Goal: Information Seeking & Learning: Find specific page/section

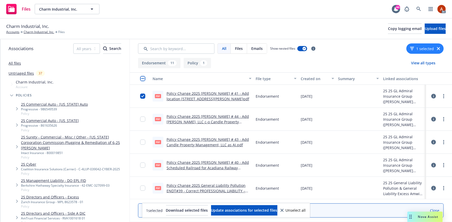
click at [194, 93] on link "Policy Change 2025 GL ENDT # 41 - Add location 2290 South Rollie Avenue, Unit B…" at bounding box center [207, 96] width 83 height 10
click at [41, 32] on link "Charm Industrial, Inc." at bounding box center [39, 32] width 31 height 5
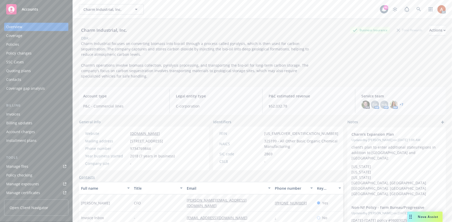
drag, startPoint x: 148, startPoint y: 141, endPoint x: 177, endPoint y: 141, distance: 29.0
click at [163, 141] on span "[STREET_ADDRESS]" at bounding box center [146, 140] width 33 height 5
click at [163, 144] on span "[STREET_ADDRESS]" at bounding box center [146, 140] width 33 height 5
click at [10, 44] on div "Policies" at bounding box center [12, 44] width 13 height 8
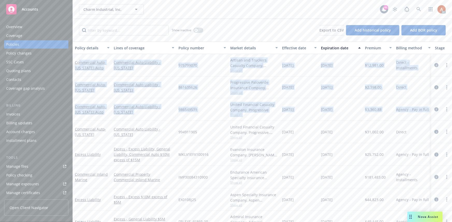
drag, startPoint x: 79, startPoint y: 59, endPoint x: 429, endPoint y: 109, distance: 353.5
click at [429, 109] on div "Commercial Auto - Colorado Auto Commercial Auto Liability - Colorado 975799070 …" at bounding box center [323, 219] width 500 height 331
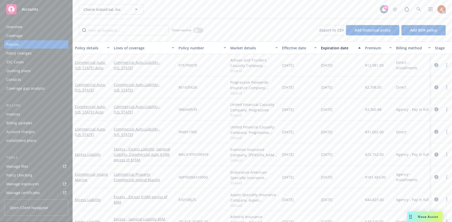
click at [230, 123] on div "United Financial Casualty Company, Progressive, RockLake Insurance Agency Show …" at bounding box center [254, 132] width 52 height 23
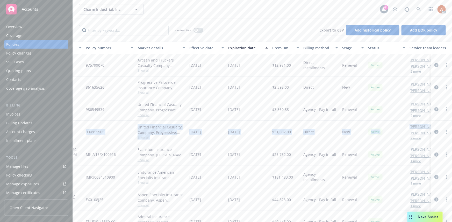
scroll to position [0, 124]
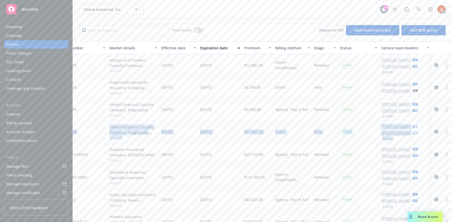
drag, startPoint x: 86, startPoint y: 123, endPoint x: 449, endPoint y: 128, distance: 363.4
click at [449, 128] on div "Policy details Lines of coverage Policy number Market details Effective date Ex…" at bounding box center [262, 132] width 379 height 181
click at [382, 137] on button "2 more" at bounding box center [387, 138] width 10 height 3
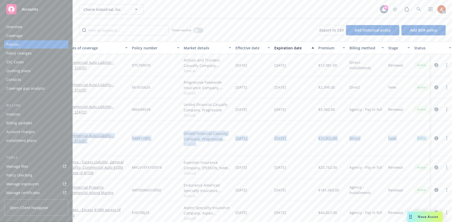
scroll to position [0, 0]
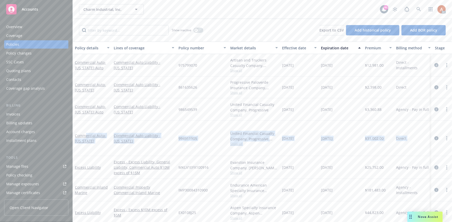
click at [153, 148] on div "Commercial Auto Liability - [US_STATE]" at bounding box center [144, 138] width 65 height 35
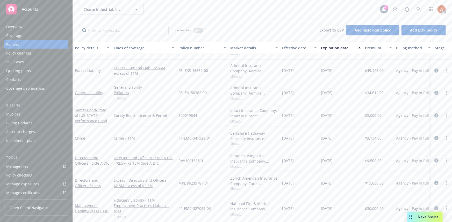
scroll to position [187, 0]
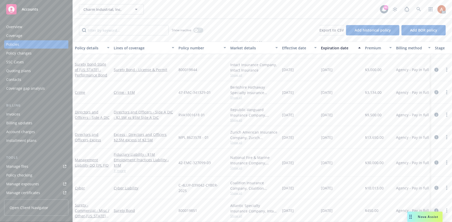
click at [119, 36] on div "Show inactive Export to CSV Add historical policy Add BOR policy" at bounding box center [262, 30] width 379 height 23
click at [116, 32] on input "Filter by keyword..." at bounding box center [124, 30] width 90 height 10
type input "g"
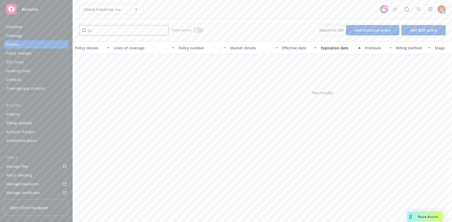
type input "G"
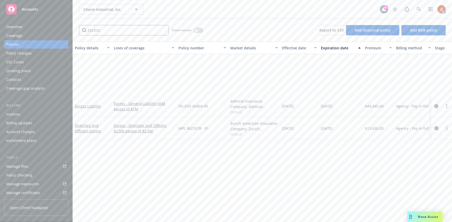
type input "EXCESS"
click at [168, 164] on div "Policy details Lines of coverage Policy number Market details Effective date Ex…" at bounding box center [262, 132] width 379 height 181
drag, startPoint x: 119, startPoint y: 30, endPoint x: 52, endPoint y: 28, distance: 67.6
click at [52, 28] on div "Accounts Overview Coverage Policies Policy changes SSC Cases Quoting plans Cont…" at bounding box center [226, 111] width 452 height 222
click at [173, 147] on div "Policy details Lines of coverage Policy number Market details Effective date Ex…" at bounding box center [262, 132] width 379 height 181
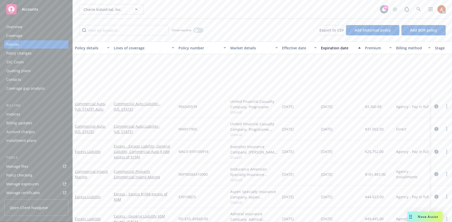
scroll to position [166, 0]
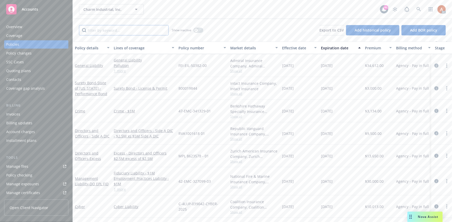
click at [124, 32] on input "Filter by keyword..." at bounding box center [124, 30] width 90 height 10
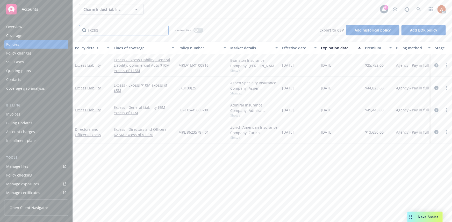
scroll to position [0, 0]
type input "EXCESS"
click at [239, 72] on span "Show all" at bounding box center [254, 71] width 48 height 4
click at [304, 74] on div "[DATE]" at bounding box center [299, 65] width 39 height 23
drag, startPoint x: 282, startPoint y: 110, endPoint x: 346, endPoint y: 110, distance: 63.9
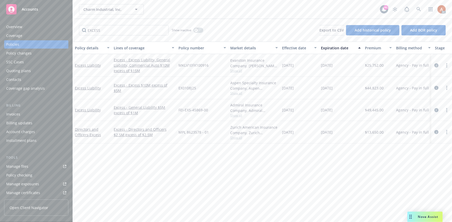
click at [346, 110] on div "Excess Liability Excess - General Liability $5M excess of $1M FEI-EXS-45869-00 …" at bounding box center [323, 110] width 500 height 22
click at [320, 164] on div "Policy details Lines of coverage Policy number Market details Effective date Ex…" at bounding box center [262, 132] width 379 height 181
click at [435, 65] on icon "circleInformation" at bounding box center [436, 65] width 4 height 4
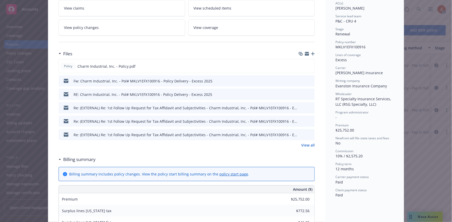
scroll to position [94, 0]
click at [310, 146] on link "View all" at bounding box center [307, 144] width 13 height 5
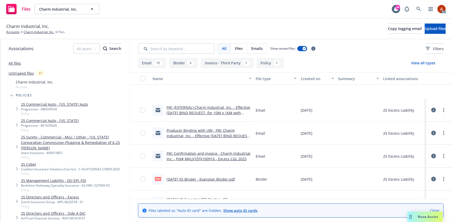
scroll to position [341, 0]
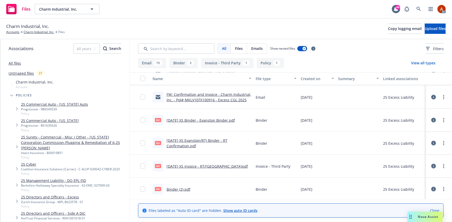
click at [268, 64] on button "Policy 1" at bounding box center [269, 63] width 27 height 10
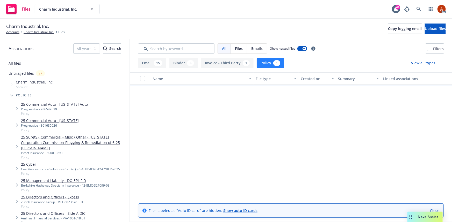
scroll to position [0, 0]
click at [193, 97] on link "Charm Industrial, Inc. - Policy.pdf" at bounding box center [195, 96] width 58 height 5
click at [266, 63] on button "Policy 1" at bounding box center [269, 63] width 27 height 10
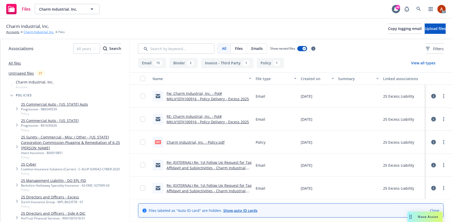
click at [39, 32] on link "Charm Industrial, Inc." at bounding box center [39, 32] width 31 height 5
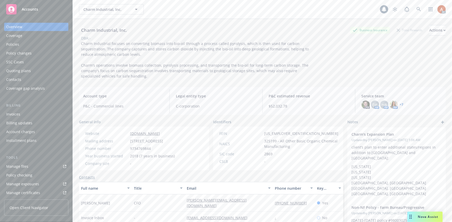
click at [17, 45] on div "Policies" at bounding box center [12, 44] width 13 height 8
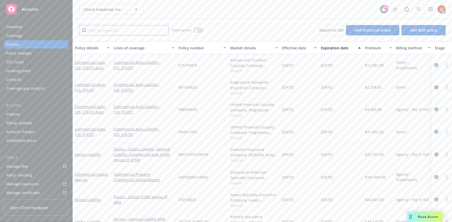
click at [106, 33] on input "Filter by keyword..." at bounding box center [124, 30] width 90 height 10
type input "g"
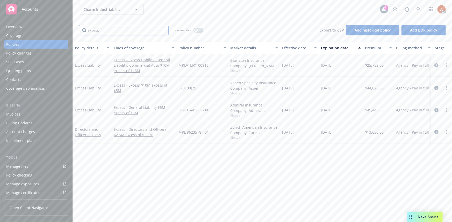
type input "excess"
drag, startPoint x: 118, startPoint y: 31, endPoint x: 100, endPoint y: 21, distance: 19.9
click at [61, 28] on div "Accounts Overview Coverage Policies Policy changes SSC Cases Quoting plans Cont…" at bounding box center [226, 111] width 452 height 222
drag, startPoint x: 162, startPoint y: 30, endPoint x: 152, endPoint y: 33, distance: 10.2
click at [162, 30] on input "excess" at bounding box center [124, 30] width 90 height 10
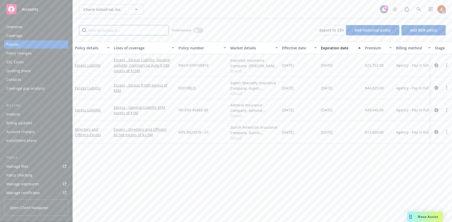
click at [142, 34] on input "Filter by keyword..." at bounding box center [124, 30] width 90 height 10
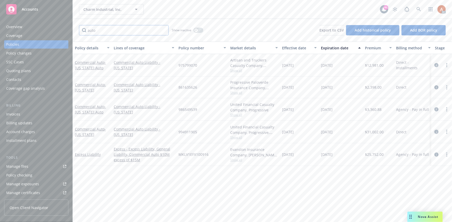
type input "auto"
click at [436, 132] on icon "circleInformation" at bounding box center [436, 132] width 4 height 4
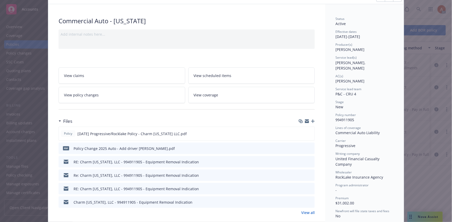
scroll to position [70, 0]
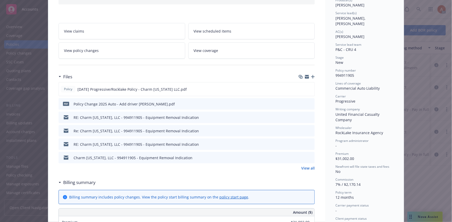
click at [307, 166] on link "View all" at bounding box center [307, 168] width 13 height 5
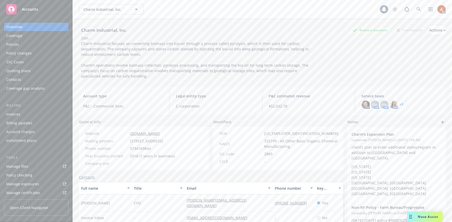
click at [13, 46] on div "Policies" at bounding box center [12, 44] width 13 height 8
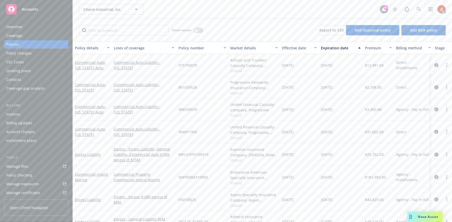
drag, startPoint x: 111, startPoint y: 57, endPoint x: 429, endPoint y: 135, distance: 327.7
click at [429, 135] on div "Commercial Auto - [US_STATE] Auto Commercial Auto Liability - [US_STATE] 975799…" at bounding box center [323, 219] width 500 height 331
click at [155, 30] on input "Filter by keyword..." at bounding box center [124, 30] width 90 height 10
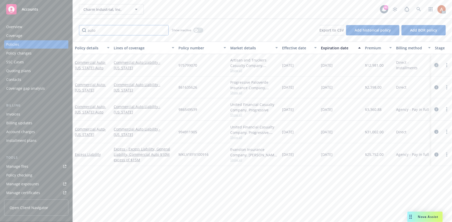
type input "auto"
click at [436, 66] on icon "circleInformation" at bounding box center [436, 65] width 4 height 4
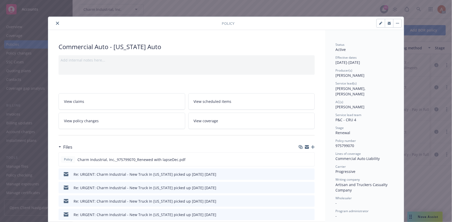
click at [56, 24] on icon "close" at bounding box center [57, 23] width 3 height 3
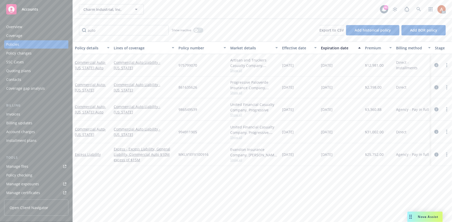
click at [436, 87] on icon "circleInformation" at bounding box center [436, 87] width 4 height 4
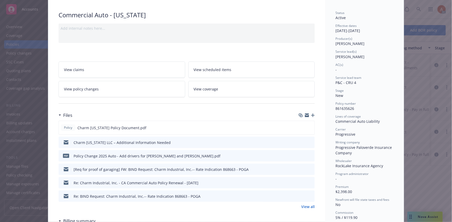
scroll to position [70, 0]
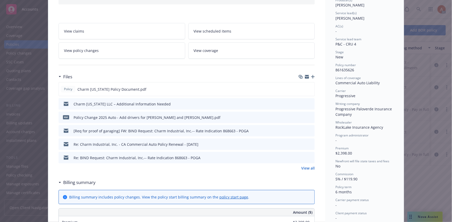
click at [305, 167] on link "View all" at bounding box center [307, 168] width 13 height 5
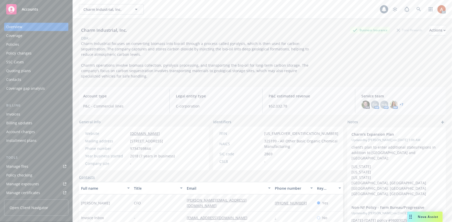
click at [15, 44] on div "Policies" at bounding box center [12, 44] width 13 height 8
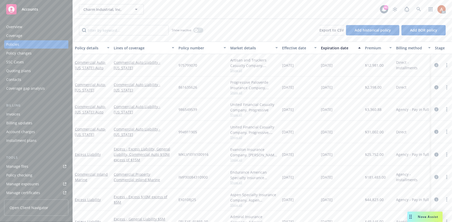
click at [199, 27] on div "Show inactive" at bounding box center [188, 30] width 32 height 10
click at [197, 30] on div "button" at bounding box center [196, 30] width 4 height 4
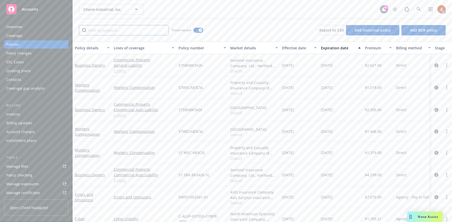
click at [130, 30] on input "Filter by keyword..." at bounding box center [124, 30] width 90 height 10
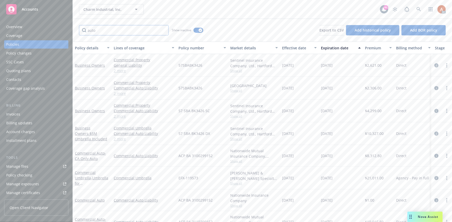
type input "auto"
click at [295, 49] on div "Effective date" at bounding box center [296, 47] width 29 height 5
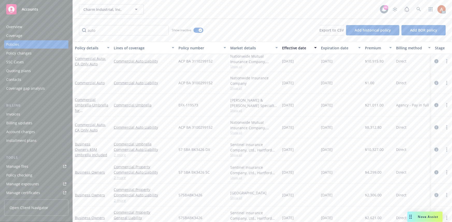
scroll to position [202, 0]
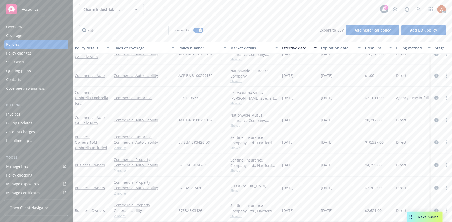
click at [118, 145] on link "2 more" at bounding box center [144, 147] width 61 height 5
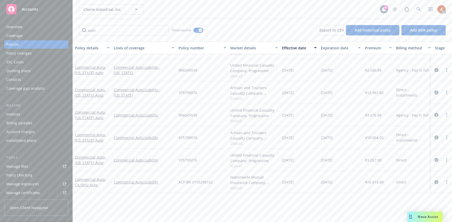
scroll to position [0, 0]
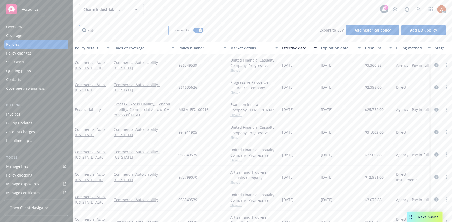
click at [164, 31] on input "auto" at bounding box center [124, 30] width 90 height 10
click at [197, 28] on button "button" at bounding box center [198, 30] width 10 height 5
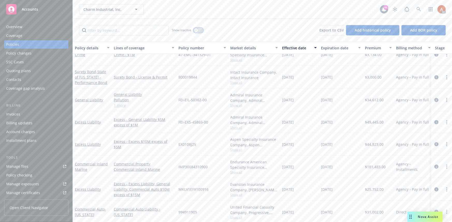
scroll to position [182, 0]
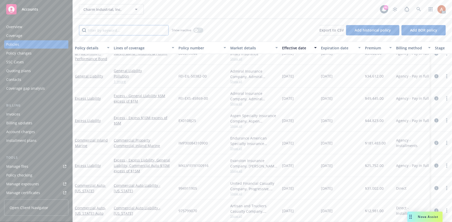
click at [126, 31] on input "Filter by keyword..." at bounding box center [124, 30] width 90 height 10
type input "140"
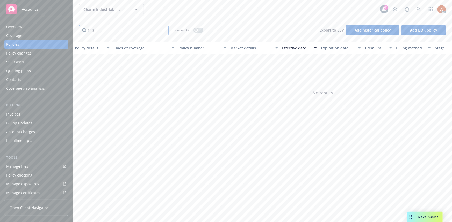
drag, startPoint x: 97, startPoint y: 30, endPoint x: 83, endPoint y: 32, distance: 14.6
click at [83, 32] on input "140" at bounding box center [124, 30] width 90 height 10
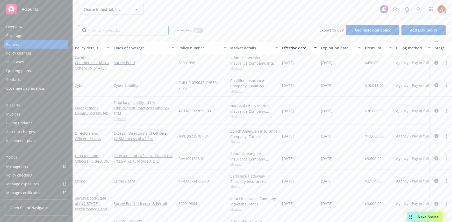
scroll to position [0, 0]
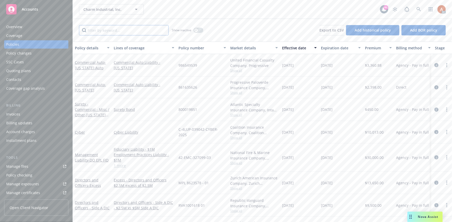
click at [121, 31] on input "Filter by keyword..." at bounding box center [124, 30] width 90 height 10
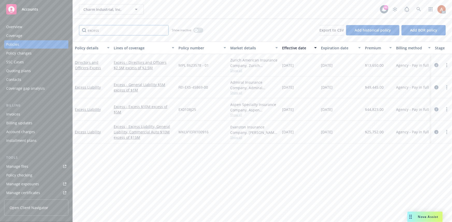
type input "excess"
drag, startPoint x: 284, startPoint y: 132, endPoint x: 352, endPoint y: 136, distance: 67.7
click at [352, 136] on div "Excess Liability Excess - Excess Liability, General Liability, Commercial Auto …" at bounding box center [323, 132] width 500 height 23
drag, startPoint x: 325, startPoint y: 165, endPoint x: 297, endPoint y: 156, distance: 29.6
click at [325, 165] on div "Policy details Lines of coverage Policy number Market details Effective date Ex…" at bounding box center [262, 132] width 379 height 181
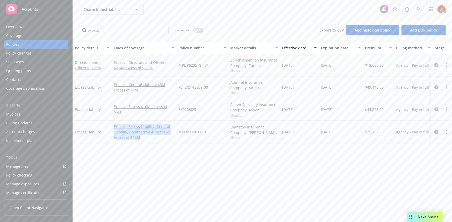
drag, startPoint x: 112, startPoint y: 121, endPoint x: 173, endPoint y: 140, distance: 63.6
click at [167, 143] on div "Policy details Lines of coverage Policy number Market details Effective date Ex…" at bounding box center [262, 132] width 379 height 181
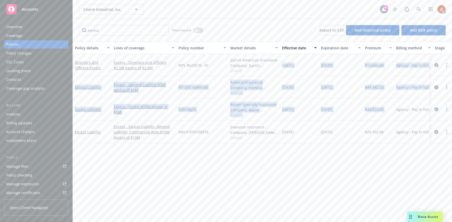
drag, startPoint x: 284, startPoint y: 61, endPoint x: 396, endPoint y: 113, distance: 123.8
click at [396, 113] on div "Directors and Officers - Excess Excess - Directors and Officers $2.5M excess of…" at bounding box center [323, 95] width 500 height 83
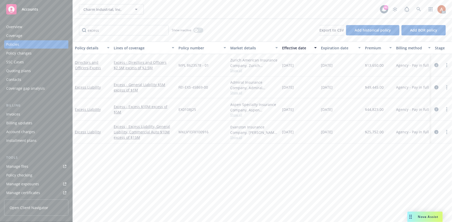
click at [320, 164] on div "Policy details Lines of coverage Policy number Market details Effective date Ex…" at bounding box center [262, 132] width 379 height 181
click at [163, 32] on input "excess" at bounding box center [124, 30] width 90 height 10
click at [162, 30] on input "excess" at bounding box center [124, 30] width 90 height 10
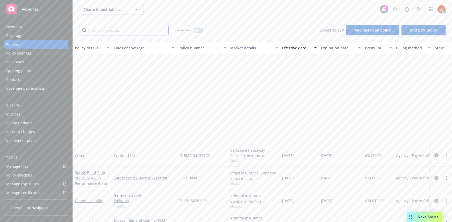
scroll to position [166, 0]
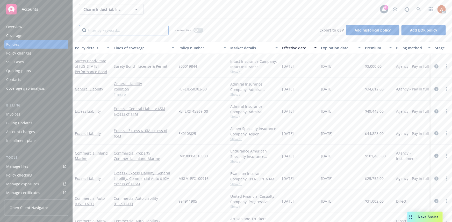
click at [109, 32] on input "Filter by keyword..." at bounding box center [124, 30] width 90 height 10
type input "gl"
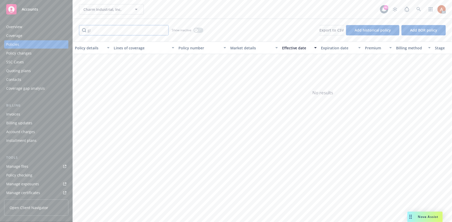
drag, startPoint x: 116, startPoint y: 34, endPoint x: 77, endPoint y: 29, distance: 39.9
click at [77, 29] on div "gl Show inactive Export to CSV Add historical policy Add BOR policy" at bounding box center [262, 30] width 379 height 23
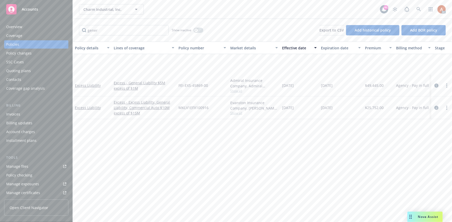
drag, startPoint x: 285, startPoint y: 83, endPoint x: 336, endPoint y: 84, distance: 51.0
click at [336, 84] on div "Excess Liability Excess - General Liability $5M excess of $1M FEI-EXS-45869-00 …" at bounding box center [323, 86] width 500 height 22
drag, startPoint x: 283, startPoint y: 108, endPoint x: 339, endPoint y: 107, distance: 56.4
click at [339, 107] on div "Excess Liability Excess - Excess Liability, General Liability, Commercial Auto …" at bounding box center [323, 108] width 500 height 23
drag, startPoint x: 105, startPoint y: 33, endPoint x: 58, endPoint y: 27, distance: 47.4
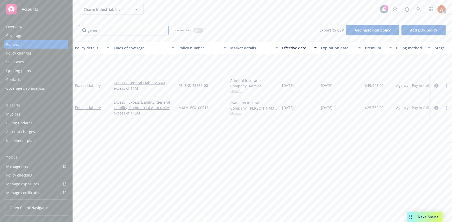
click at [58, 27] on div "Accounts Overview Coverage Policies Policy changes SSC Cases Quoting plans Cont…" at bounding box center [226, 111] width 452 height 222
click at [113, 31] on input "gener" at bounding box center [124, 30] width 90 height 10
drag, startPoint x: 108, startPoint y: 31, endPoint x: 28, endPoint y: 26, distance: 79.8
click at [28, 26] on div "Accounts Overview Coverage Policies Policy changes SSC Cases Quoting plans Cont…" at bounding box center [226, 111] width 452 height 222
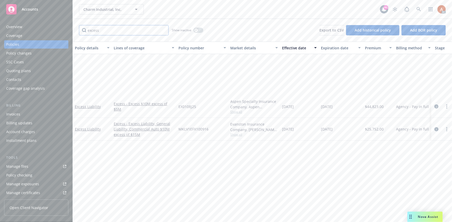
type input "excess"
drag, startPoint x: 283, startPoint y: 129, endPoint x: 341, endPoint y: 129, distance: 57.5
click at [341, 129] on div "Excess Liability Excess - Excess Liability, General Liability, Commercial Auto …" at bounding box center [323, 129] width 500 height 23
click at [163, 30] on input "excess" at bounding box center [124, 30] width 90 height 10
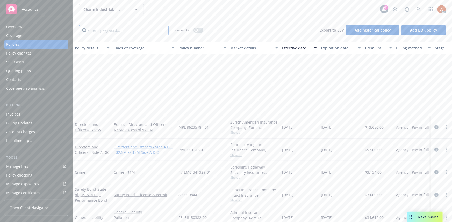
scroll to position [135, 0]
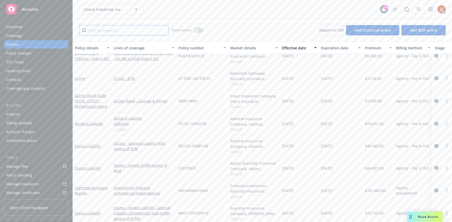
click at [120, 31] on input "Filter by keyword..." at bounding box center [124, 30] width 90 height 10
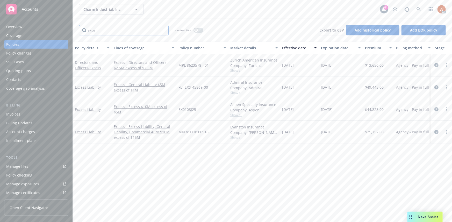
scroll to position [0, 0]
type input "exce"
drag, startPoint x: 292, startPoint y: 63, endPoint x: 342, endPoint y: 145, distance: 95.8
click at [342, 144] on div "Policy details Lines of coverage Policy number Market details Effective date Ex…" at bounding box center [262, 132] width 379 height 181
click at [291, 181] on div "Policy details Lines of coverage Policy number Market details Effective date Ex…" at bounding box center [262, 132] width 379 height 181
